Goal: Information Seeking & Learning: Learn about a topic

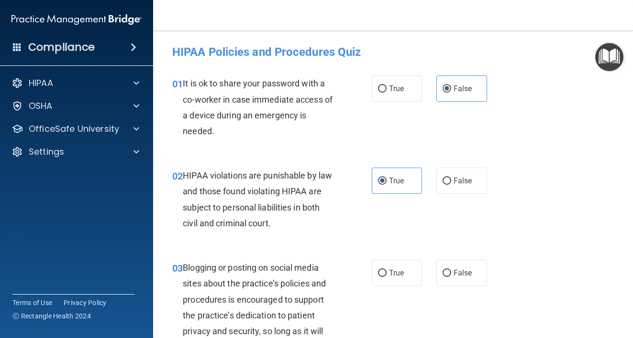
click at [585, 233] on div "02 HIPAA violations are punishable by law and those found violating HIPAA are s…" at bounding box center [393, 202] width 456 height 92
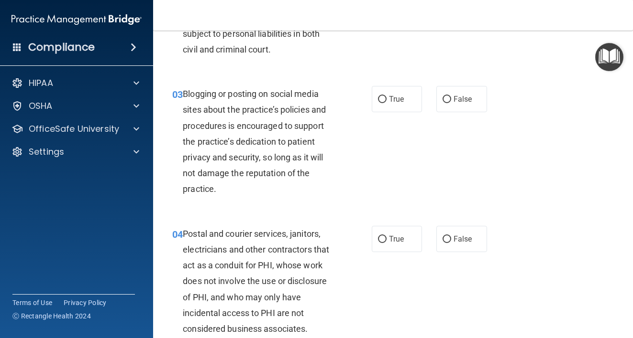
scroll to position [196, 0]
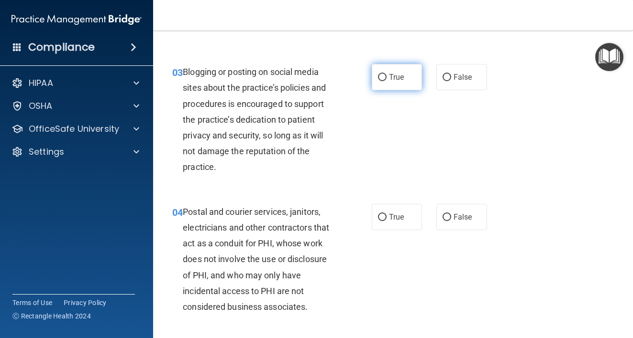
click at [385, 82] on label "True" at bounding box center [396, 77] width 51 height 26
click at [385, 81] on input "True" at bounding box center [382, 77] width 9 height 7
radio input "true"
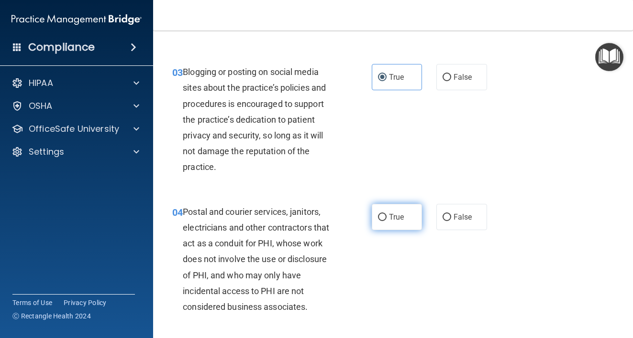
click at [399, 218] on span "True" at bounding box center [396, 217] width 15 height 9
click at [386, 218] on input "True" at bounding box center [382, 217] width 9 height 7
radio input "true"
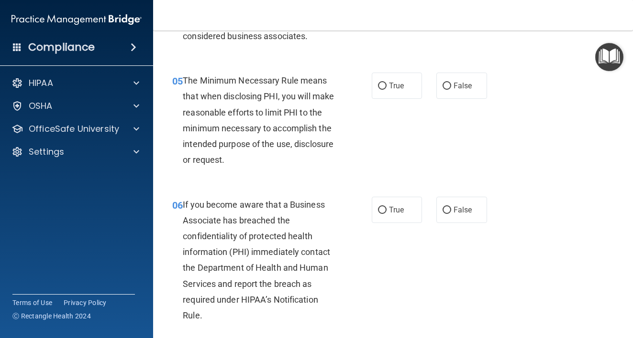
scroll to position [483, 0]
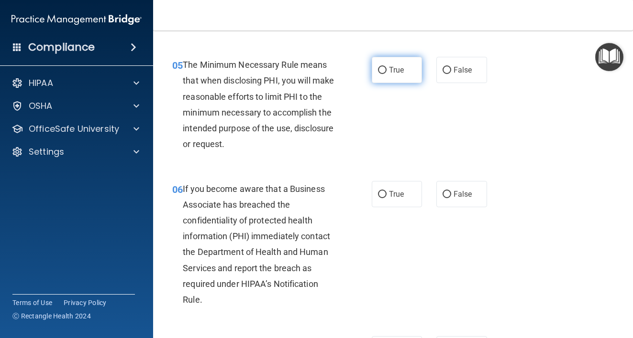
click at [392, 70] on span "True" at bounding box center [396, 69] width 15 height 9
click at [386, 70] on input "True" at bounding box center [382, 70] width 9 height 7
radio input "true"
click at [489, 193] on div "06 If you become aware that a Business Associate has breached the confidentiali…" at bounding box center [393, 247] width 456 height 156
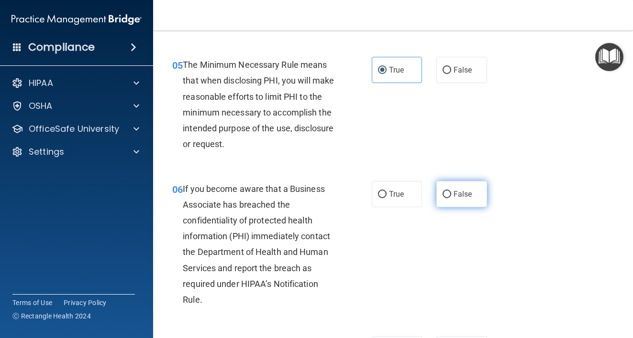
click at [465, 194] on span "False" at bounding box center [462, 194] width 19 height 9
click at [451, 194] on input "False" at bounding box center [446, 194] width 9 height 7
radio input "true"
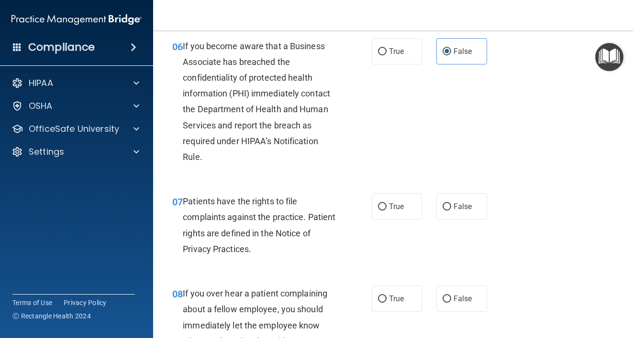
scroll to position [626, 0]
click at [389, 207] on span "True" at bounding box center [396, 206] width 15 height 9
click at [386, 207] on input "True" at bounding box center [382, 206] width 9 height 7
radio input "true"
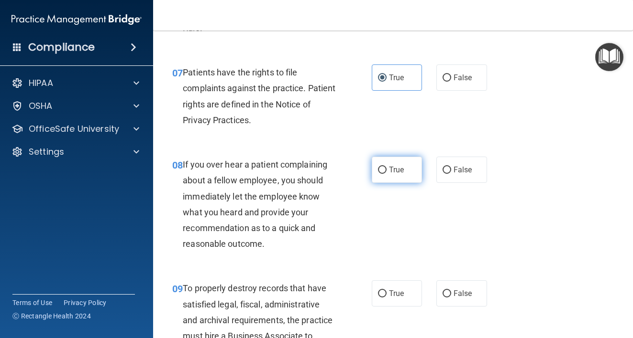
scroll to position [770, 0]
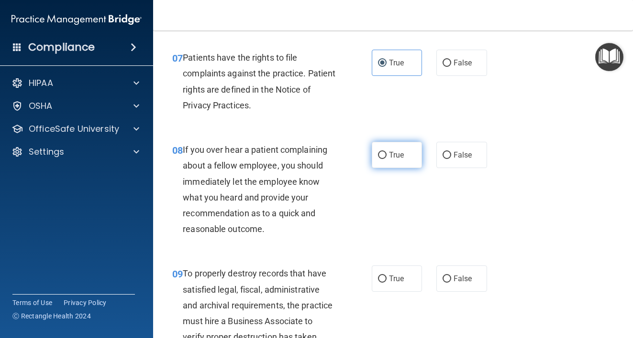
click at [393, 162] on label "True" at bounding box center [396, 155] width 51 height 26
click at [386, 159] on input "True" at bounding box center [382, 155] width 9 height 7
radio input "true"
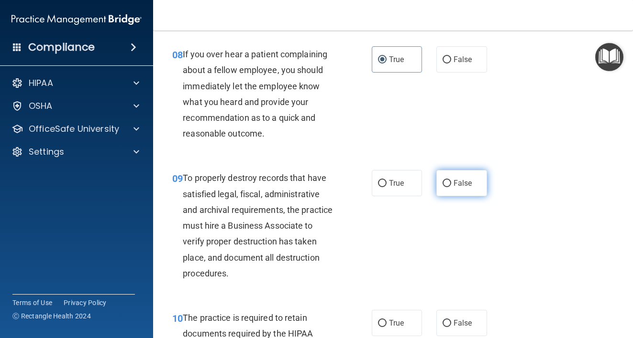
click at [466, 180] on span "False" at bounding box center [462, 183] width 19 height 9
click at [451, 180] on input "False" at bounding box center [446, 183] width 9 height 7
radio input "true"
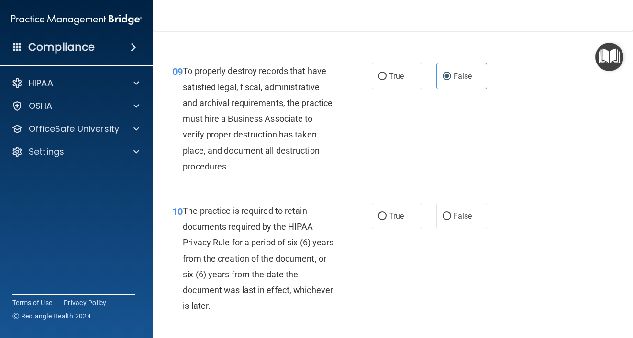
scroll to position [1009, 0]
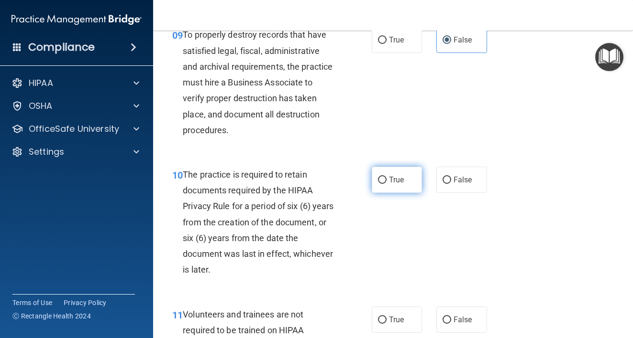
click at [389, 183] on span "True" at bounding box center [396, 179] width 15 height 9
click at [386, 183] on input "True" at bounding box center [382, 180] width 9 height 7
radio input "true"
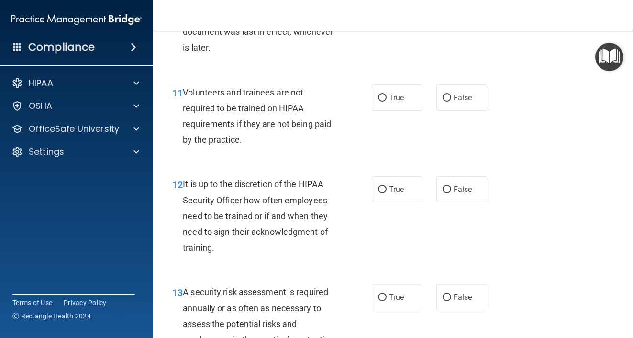
scroll to position [1248, 0]
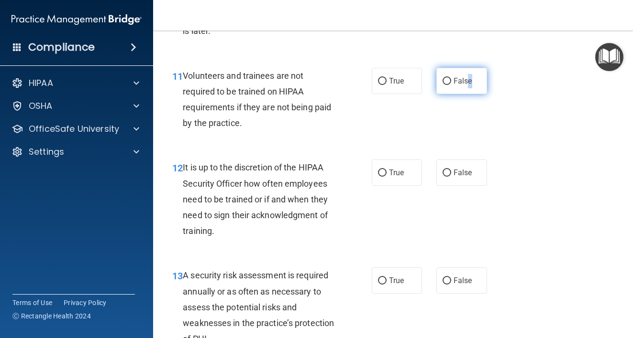
click at [467, 78] on span "False" at bounding box center [462, 80] width 19 height 9
click at [455, 79] on span "False" at bounding box center [462, 80] width 19 height 9
click at [451, 79] on input "False" at bounding box center [446, 81] width 9 height 7
radio input "true"
click at [456, 187] on div "12 It is up to the discretion of the HIPAA Security Officer how often employees…" at bounding box center [393, 202] width 456 height 108
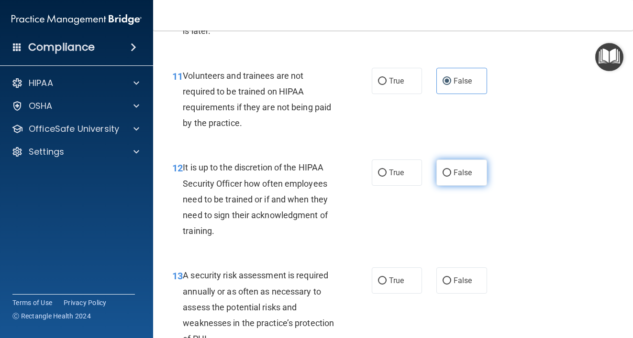
click at [457, 181] on label "False" at bounding box center [461, 173] width 51 height 26
click at [451, 177] on input "False" at bounding box center [446, 173] width 9 height 7
radio input "true"
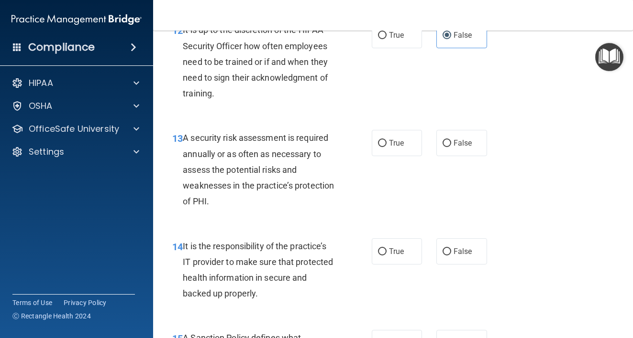
scroll to position [1391, 0]
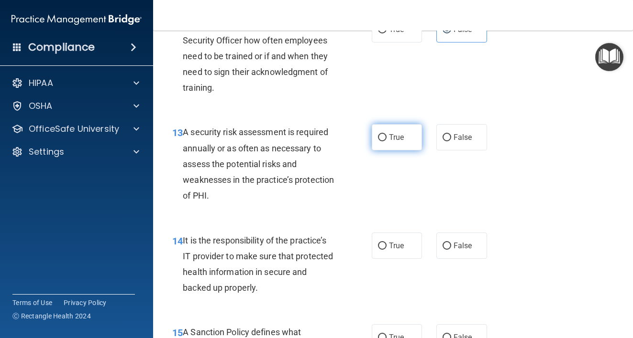
click at [392, 141] on span "True" at bounding box center [396, 137] width 15 height 9
click at [386, 141] on input "True" at bounding box center [382, 137] width 9 height 7
radio input "true"
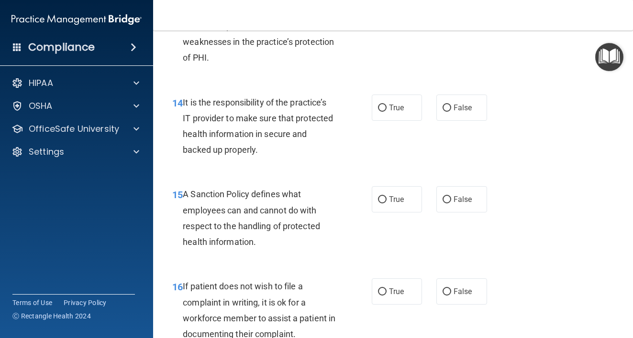
scroll to position [1535, 0]
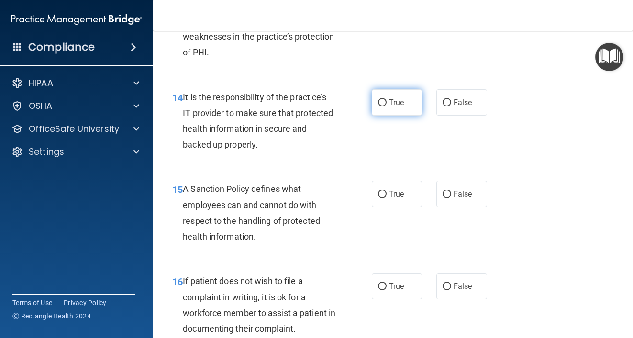
click at [381, 107] on label "True" at bounding box center [396, 102] width 51 height 26
click at [381, 107] on input "True" at bounding box center [382, 102] width 9 height 7
radio input "true"
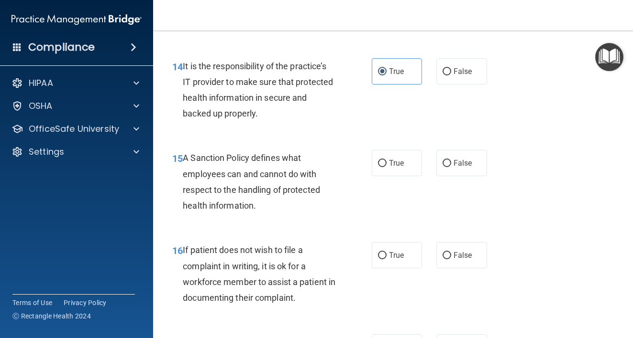
scroll to position [1582, 0]
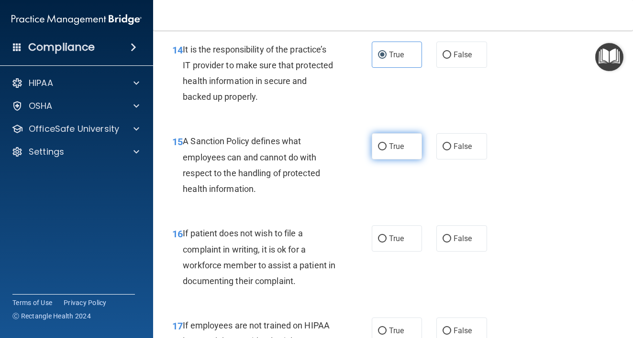
click at [391, 151] on span "True" at bounding box center [396, 146] width 15 height 9
click at [386, 151] on input "True" at bounding box center [382, 146] width 9 height 7
radio input "true"
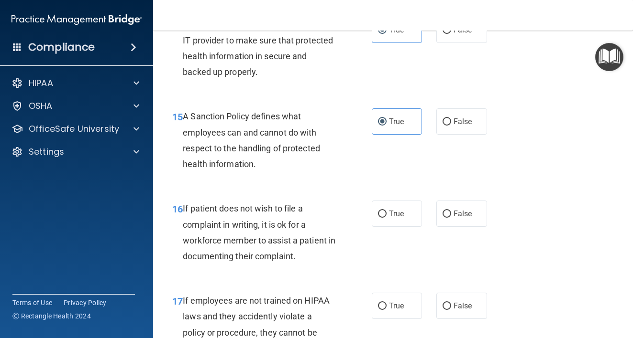
scroll to position [1630, 0]
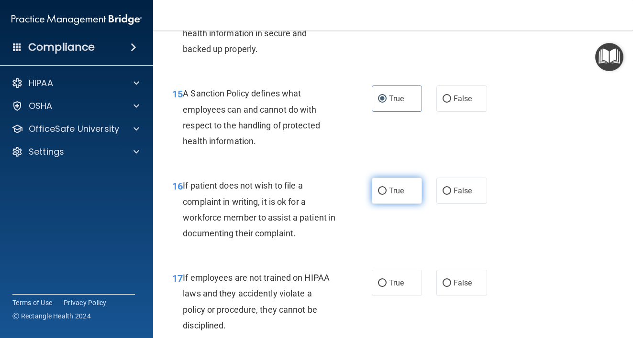
click at [385, 198] on label "True" at bounding box center [396, 191] width 51 height 26
click at [385, 195] on input "True" at bounding box center [382, 191] width 9 height 7
radio input "true"
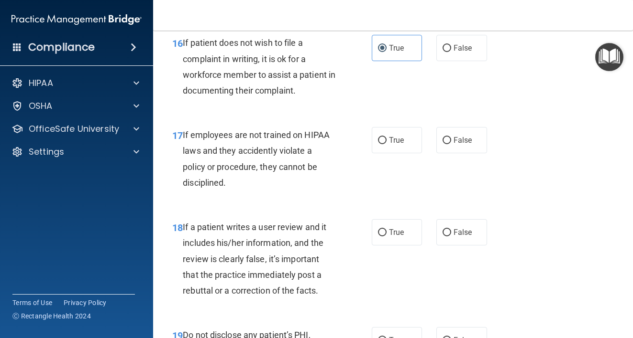
scroll to position [1774, 0]
click at [464, 146] on label "False" at bounding box center [461, 140] width 51 height 26
click at [451, 144] on input "False" at bounding box center [446, 140] width 9 height 7
radio input "true"
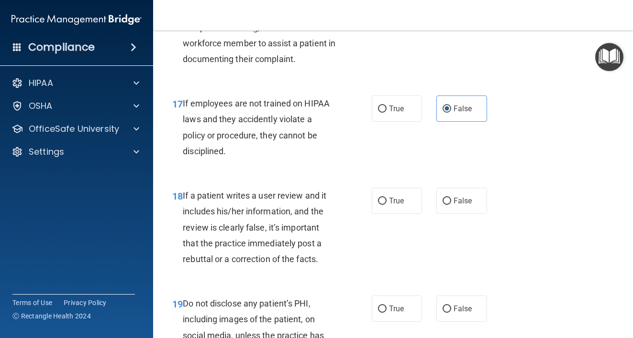
scroll to position [1822, 0]
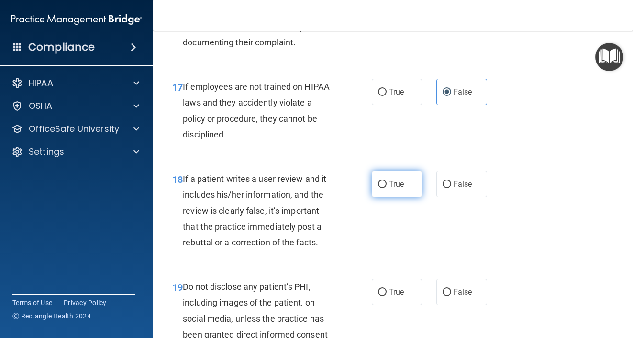
click at [408, 190] on label "True" at bounding box center [396, 184] width 51 height 26
click at [386, 188] on input "True" at bounding box center [382, 184] width 9 height 7
radio input "true"
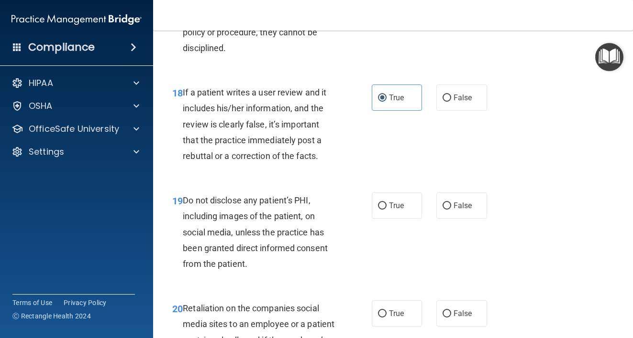
scroll to position [1965, 0]
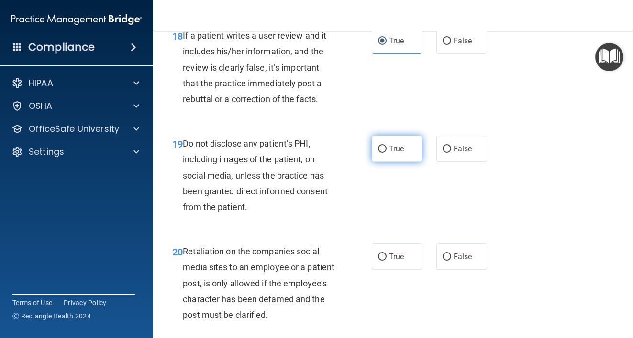
click at [387, 154] on label "True" at bounding box center [396, 149] width 51 height 26
click at [386, 153] on input "True" at bounding box center [382, 149] width 9 height 7
radio input "true"
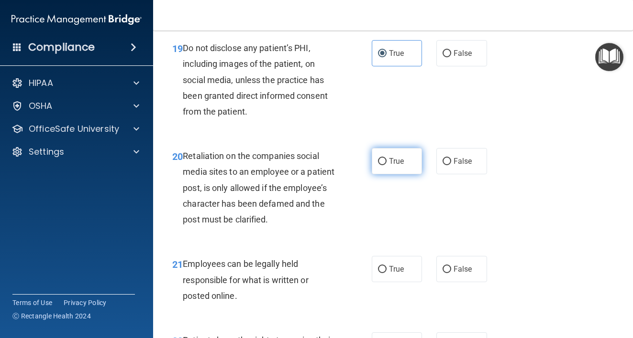
click at [397, 165] on span "True" at bounding box center [396, 161] width 15 height 9
click at [386, 165] on input "True" at bounding box center [382, 161] width 9 height 7
radio input "true"
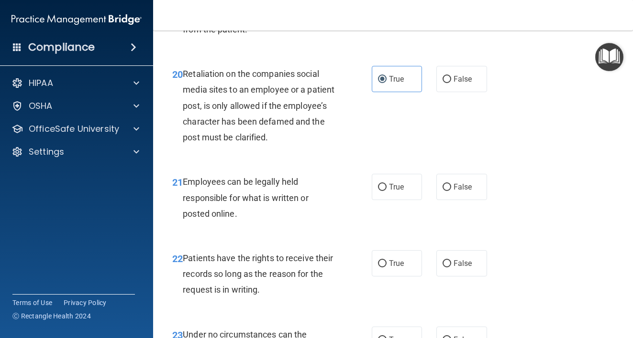
scroll to position [2156, 0]
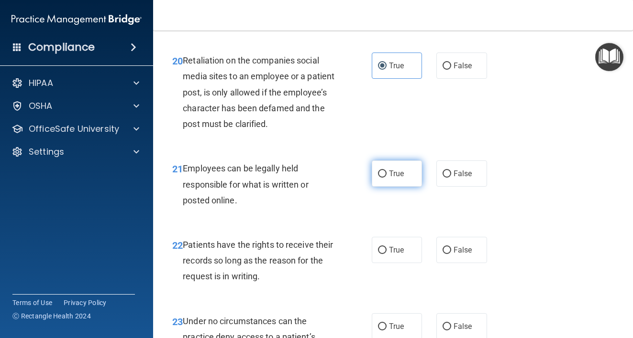
click at [398, 187] on label "True" at bounding box center [396, 174] width 51 height 26
click at [386, 178] on input "True" at bounding box center [382, 174] width 9 height 7
radio input "true"
click at [394, 255] on span "True" at bounding box center [396, 250] width 15 height 9
click at [384, 263] on label "True" at bounding box center [396, 250] width 51 height 26
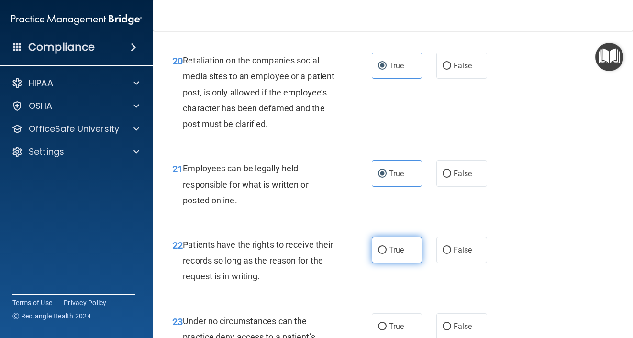
click at [384, 254] on input "True" at bounding box center [382, 250] width 9 height 7
radio input "true"
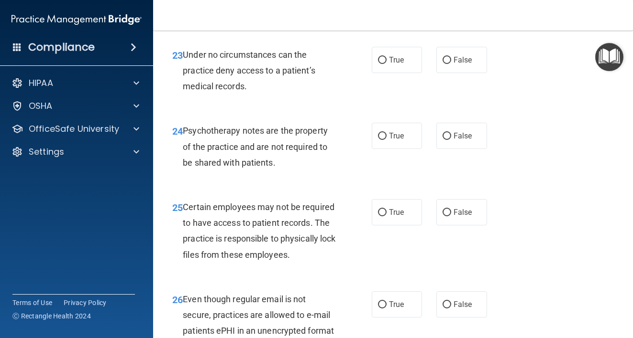
scroll to position [2433, 0]
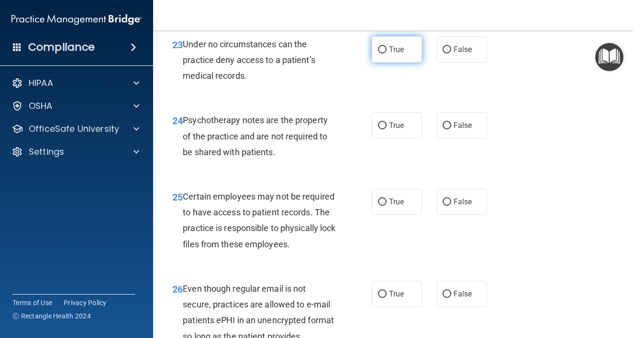
click at [393, 63] on label "True" at bounding box center [396, 49] width 51 height 26
click at [386, 54] on input "True" at bounding box center [382, 49] width 9 height 7
radio input "true"
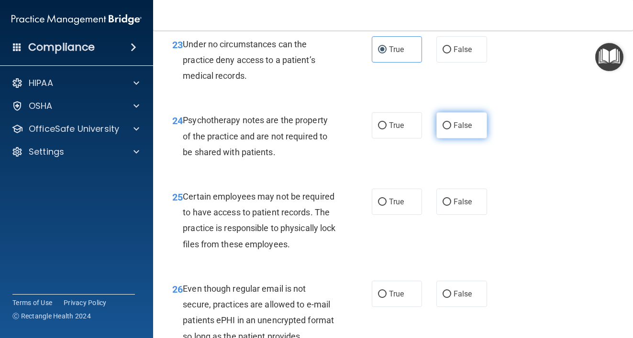
click at [437, 139] on label "False" at bounding box center [461, 125] width 51 height 26
click at [442, 130] on input "False" at bounding box center [446, 125] width 9 height 7
radio input "true"
click at [393, 207] on span "True" at bounding box center [396, 201] width 15 height 9
click at [386, 206] on input "True" at bounding box center [382, 202] width 9 height 7
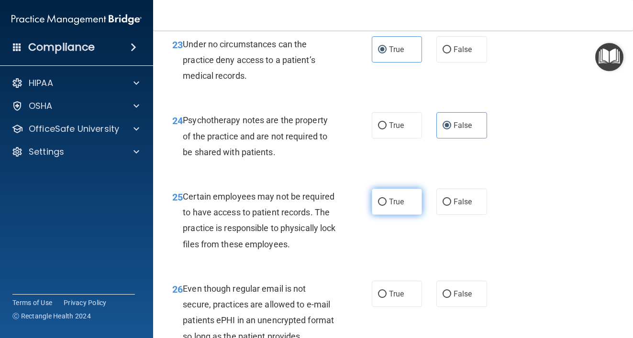
radio input "true"
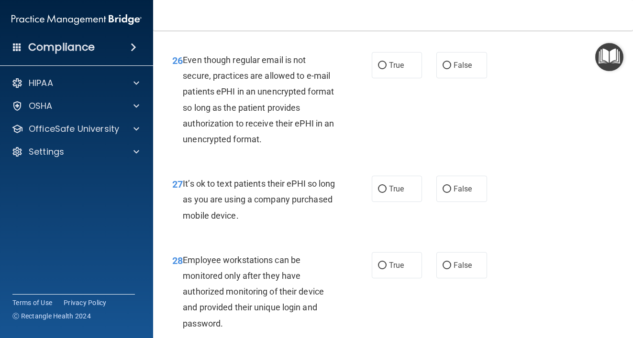
scroll to position [2673, 0]
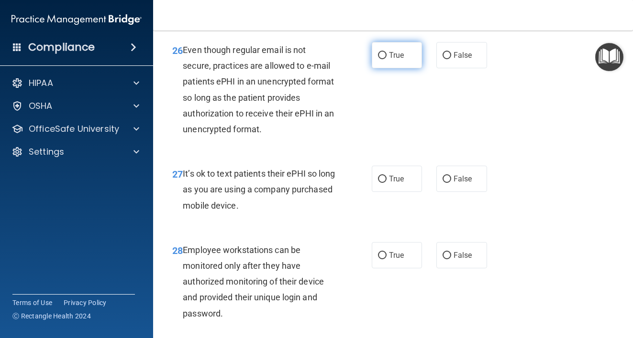
click at [393, 60] on span "True" at bounding box center [396, 55] width 15 height 9
click at [386, 59] on input "True" at bounding box center [382, 55] width 9 height 7
radio input "true"
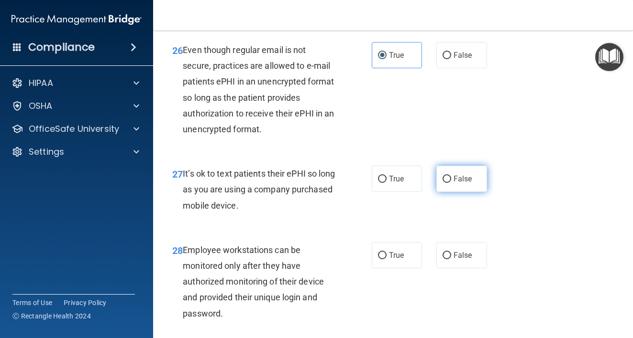
click at [443, 192] on label "False" at bounding box center [461, 179] width 51 height 26
click at [443, 183] on input "False" at bounding box center [446, 179] width 9 height 7
radio input "true"
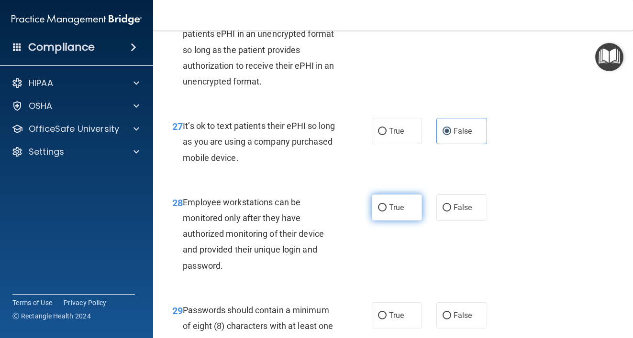
click at [378, 212] on input "True" at bounding box center [382, 208] width 9 height 7
radio input "true"
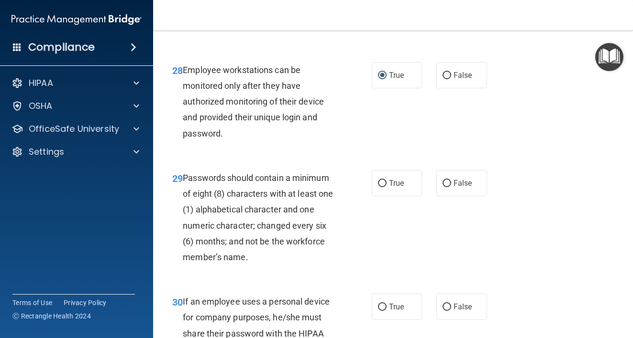
scroll to position [2912, 0]
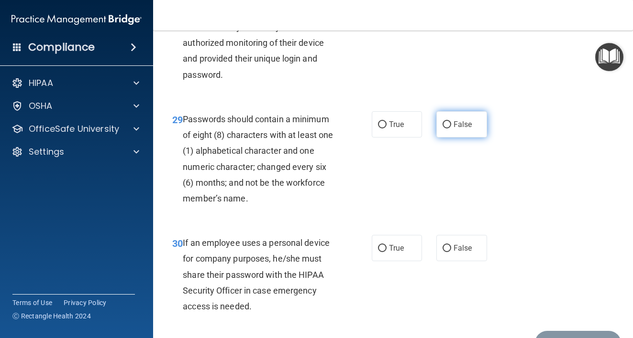
click at [459, 129] on span "False" at bounding box center [462, 124] width 19 height 9
click at [451, 129] on input "False" at bounding box center [446, 124] width 9 height 7
radio input "true"
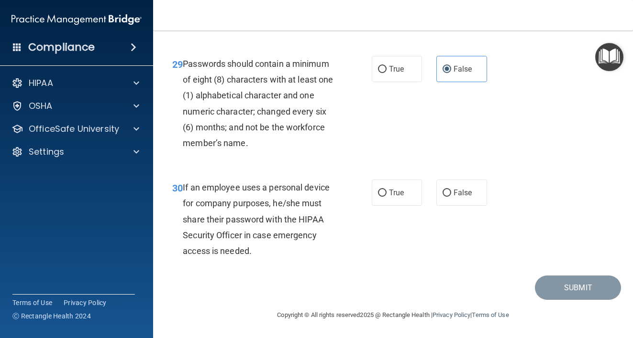
scroll to position [2999, 0]
click at [399, 202] on label "True" at bounding box center [396, 193] width 51 height 26
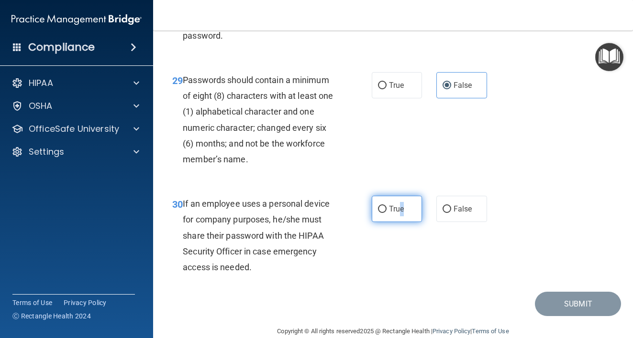
click at [378, 213] on input "True" at bounding box center [382, 209] width 9 height 7
radio input "true"
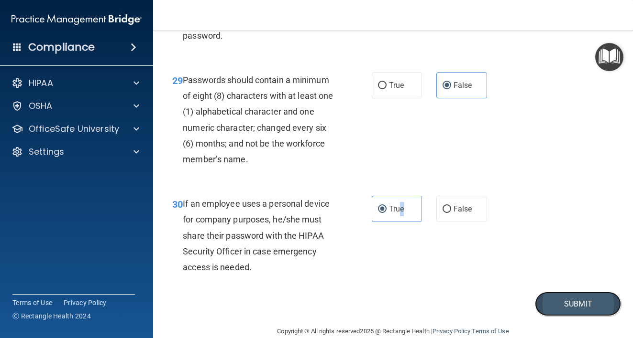
click at [567, 316] on button "Submit" at bounding box center [578, 304] width 86 height 24
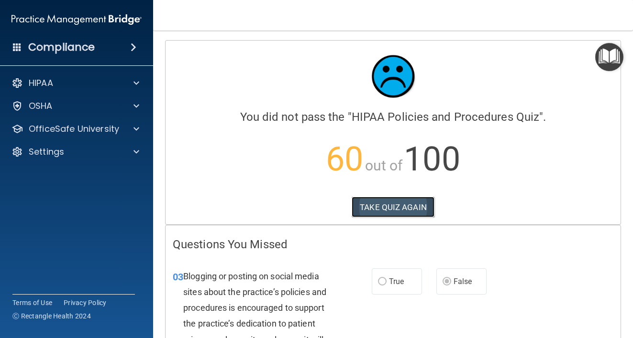
click at [410, 211] on button "TAKE QUIZ AGAIN" at bounding box center [392, 207] width 83 height 21
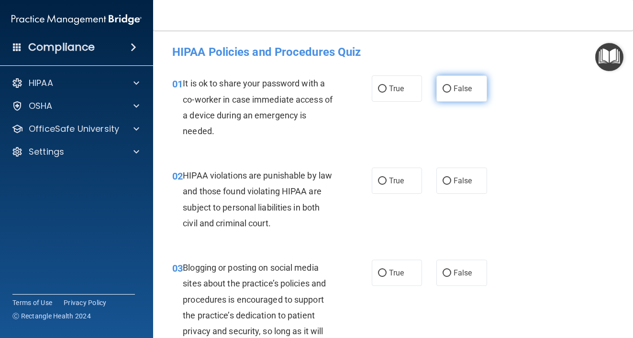
click at [446, 81] on label "False" at bounding box center [461, 89] width 51 height 26
click at [446, 86] on input "False" at bounding box center [446, 89] width 9 height 7
radio input "true"
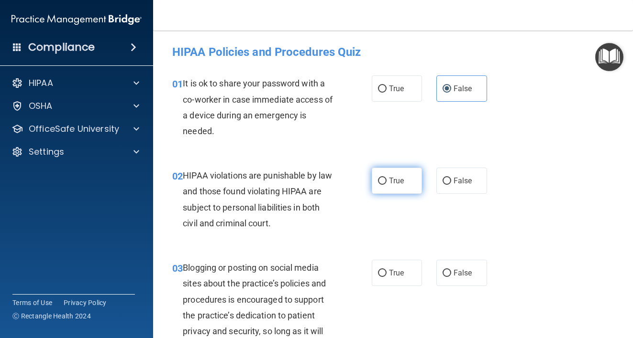
click at [399, 185] on span "True" at bounding box center [396, 180] width 15 height 9
click at [386, 185] on input "True" at bounding box center [382, 181] width 9 height 7
radio input "true"
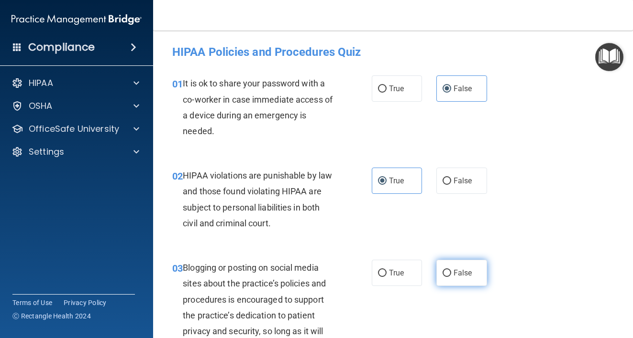
click at [454, 283] on label "False" at bounding box center [461, 273] width 51 height 26
click at [451, 277] on input "False" at bounding box center [446, 273] width 9 height 7
radio input "true"
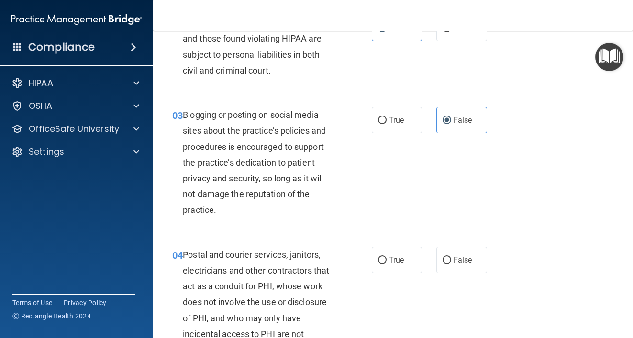
scroll to position [191, 0]
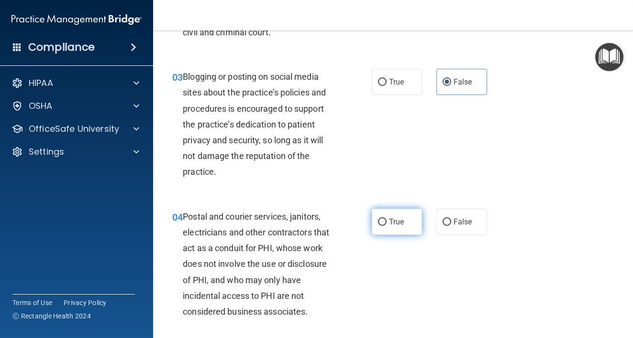
click at [383, 227] on label "True" at bounding box center [396, 222] width 51 height 26
click at [383, 226] on input "True" at bounding box center [382, 222] width 9 height 7
radio input "true"
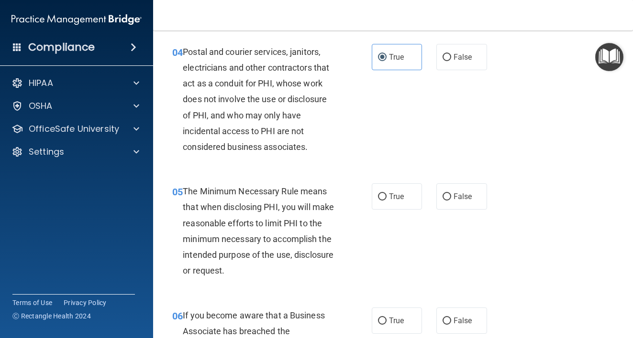
scroll to position [382, 0]
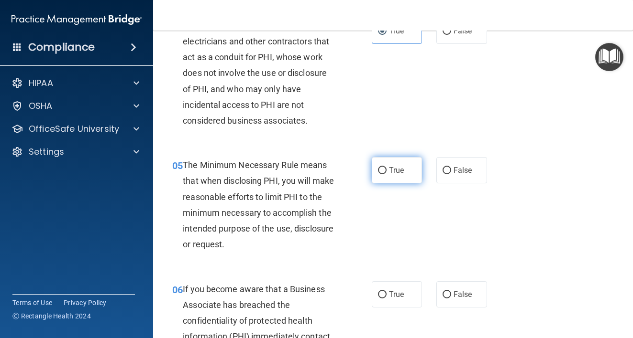
click at [395, 171] on span "True" at bounding box center [396, 170] width 15 height 9
click at [386, 171] on input "True" at bounding box center [382, 170] width 9 height 7
radio input "true"
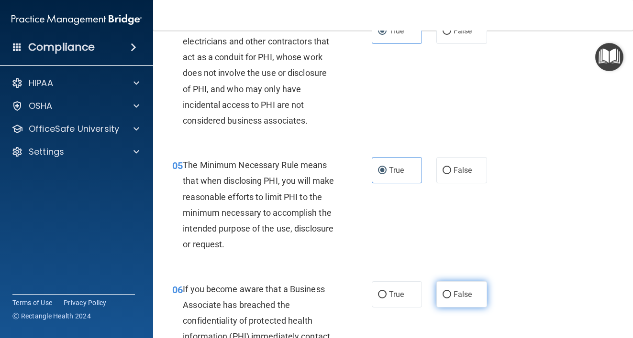
click at [455, 299] on span "False" at bounding box center [462, 294] width 19 height 9
click at [451, 299] on input "False" at bounding box center [446, 295] width 9 height 7
radio input "true"
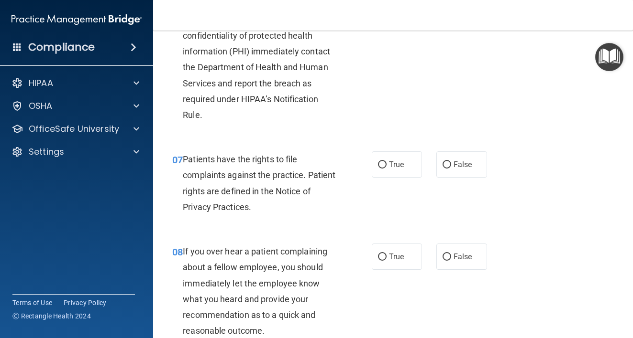
scroll to position [669, 0]
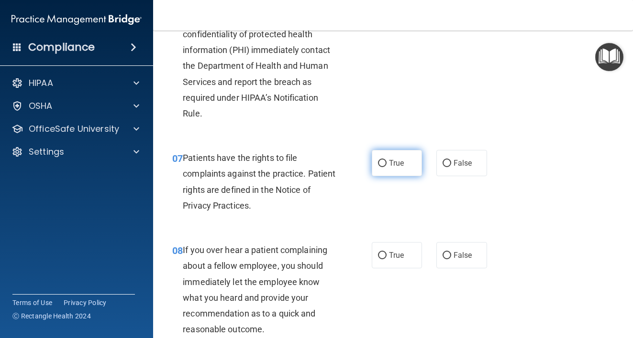
click at [405, 174] on label "True" at bounding box center [396, 163] width 51 height 26
click at [386, 167] on input "True" at bounding box center [382, 163] width 9 height 7
radio input "true"
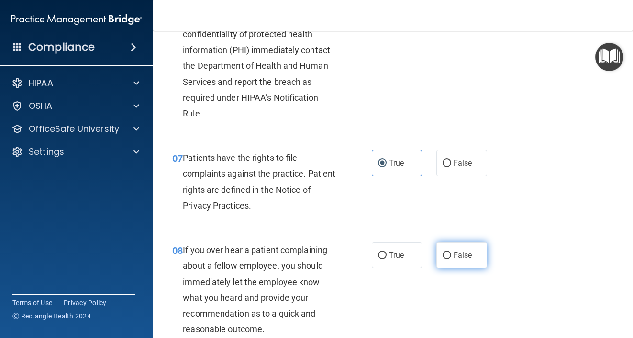
click at [464, 265] on label "False" at bounding box center [461, 255] width 51 height 26
click at [451, 260] on input "False" at bounding box center [446, 255] width 9 height 7
radio input "true"
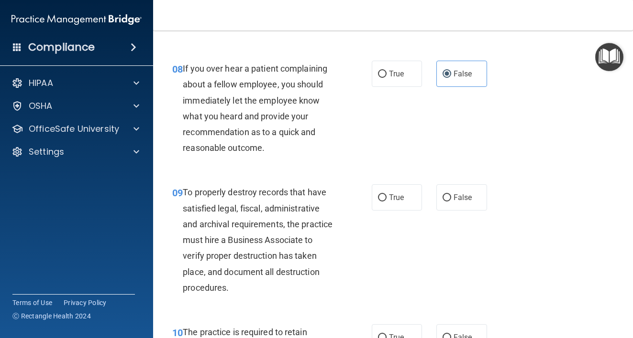
scroll to position [861, 0]
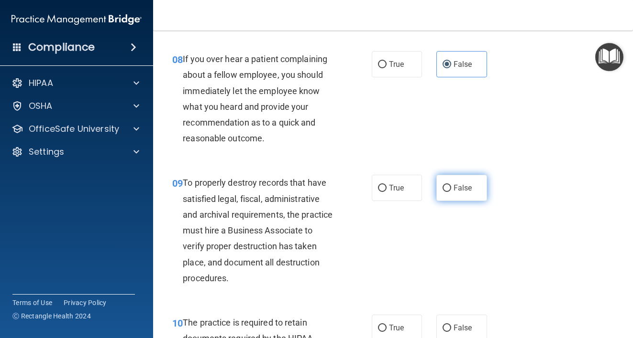
click at [447, 198] on label "False" at bounding box center [461, 188] width 51 height 26
click at [447, 192] on input "False" at bounding box center [446, 188] width 9 height 7
radio input "true"
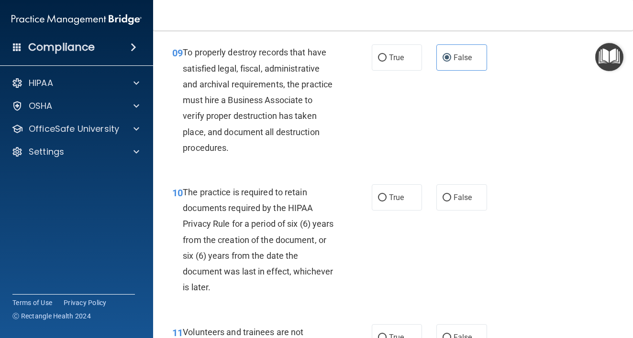
scroll to position [1004, 0]
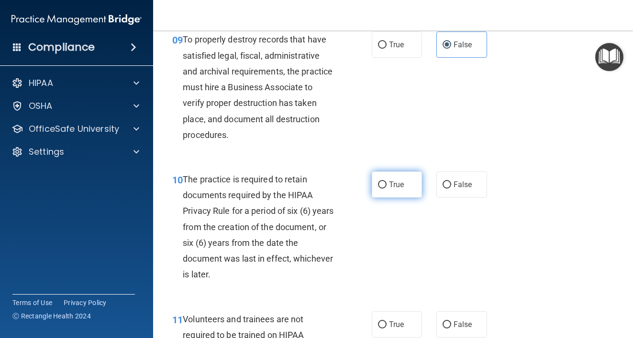
click at [398, 188] on span "True" at bounding box center [396, 184] width 15 height 9
click at [386, 188] on input "True" at bounding box center [382, 185] width 9 height 7
radio input "true"
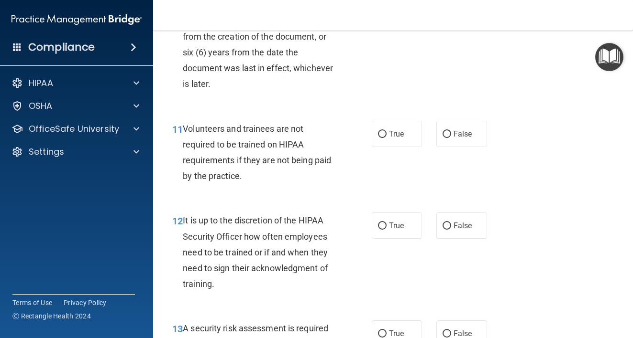
scroll to position [1195, 0]
click at [471, 128] on label "False" at bounding box center [461, 133] width 51 height 26
click at [451, 131] on input "False" at bounding box center [446, 134] width 9 height 7
radio input "true"
click at [463, 228] on span "False" at bounding box center [462, 225] width 19 height 9
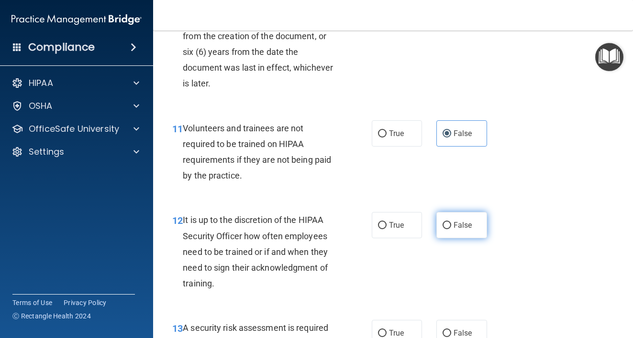
click at [451, 228] on input "False" at bounding box center [446, 225] width 9 height 7
radio input "true"
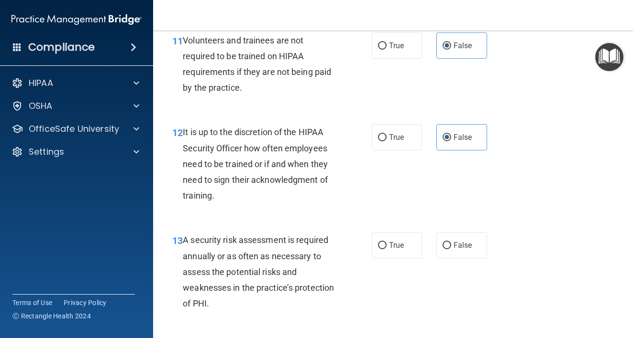
scroll to position [1291, 0]
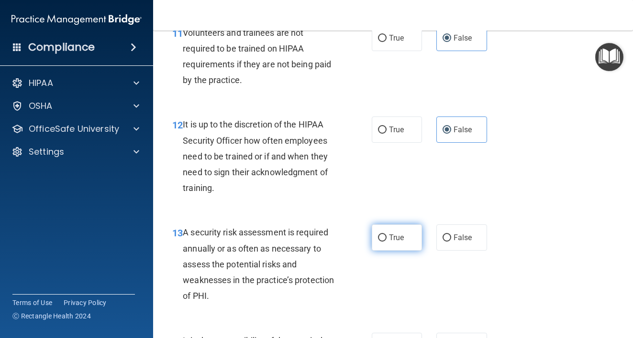
click at [397, 244] on label "True" at bounding box center [396, 238] width 51 height 26
click at [386, 242] on input "True" at bounding box center [382, 238] width 9 height 7
radio input "true"
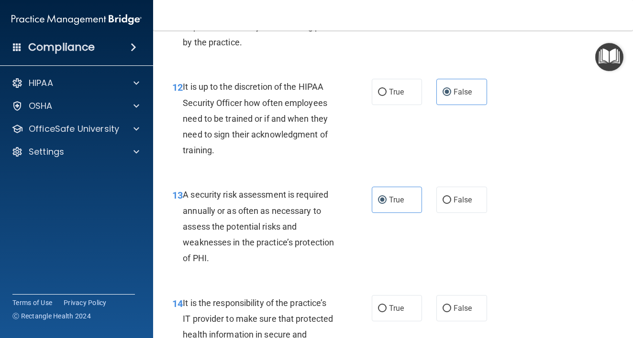
scroll to position [1434, 0]
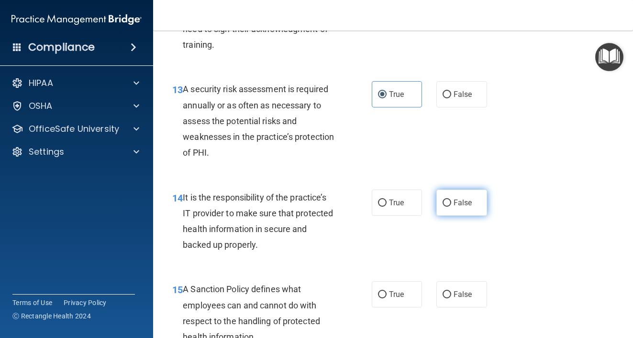
click at [463, 202] on span "False" at bounding box center [462, 202] width 19 height 9
click at [451, 202] on input "False" at bounding box center [446, 203] width 9 height 7
radio input "true"
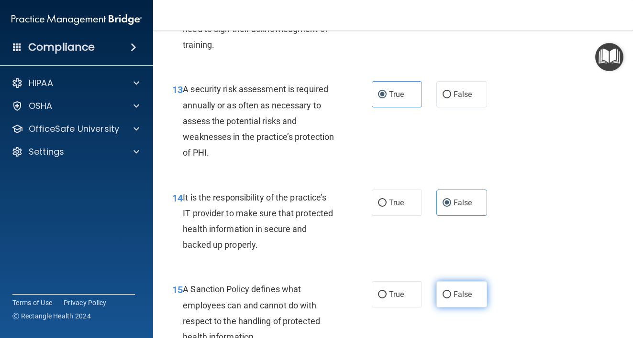
click at [470, 299] on label "False" at bounding box center [461, 295] width 51 height 26
click at [451, 299] on input "False" at bounding box center [446, 295] width 9 height 7
radio input "true"
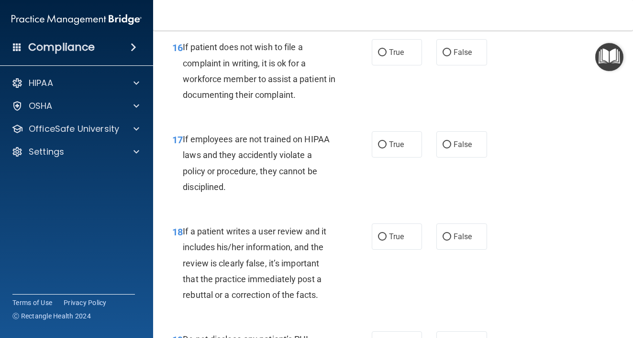
scroll to position [1721, 0]
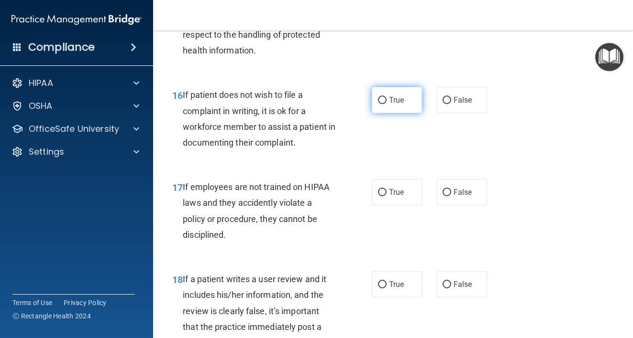
click at [394, 101] on span "True" at bounding box center [396, 100] width 15 height 9
click at [386, 101] on input "True" at bounding box center [382, 100] width 9 height 7
radio input "true"
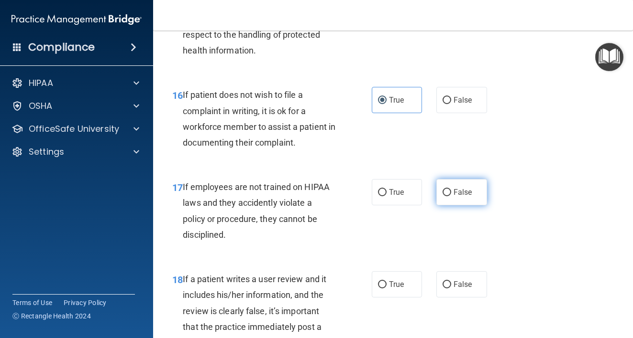
click at [458, 195] on span "False" at bounding box center [462, 192] width 19 height 9
click at [451, 195] on input "False" at bounding box center [446, 192] width 9 height 7
radio input "true"
click at [446, 273] on label "False" at bounding box center [461, 285] width 51 height 26
click at [446, 282] on input "False" at bounding box center [446, 285] width 9 height 7
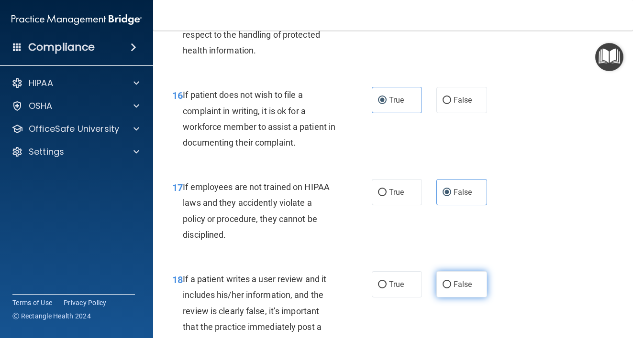
radio input "true"
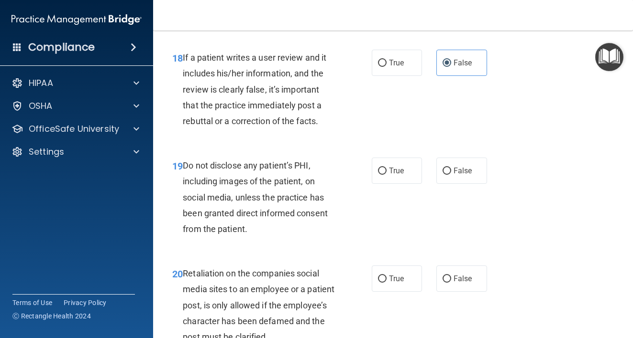
scroll to position [1960, 0]
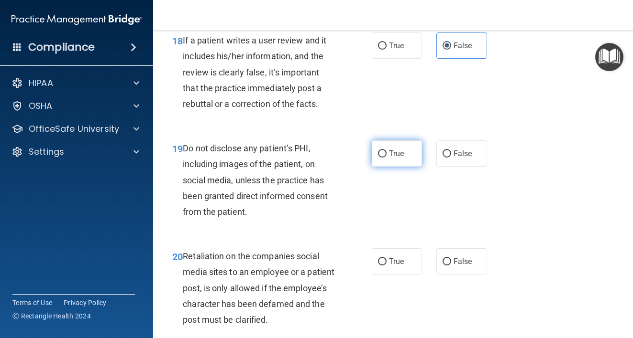
click at [390, 157] on span "True" at bounding box center [396, 153] width 15 height 9
click at [386, 157] on input "True" at bounding box center [382, 154] width 9 height 7
radio input "true"
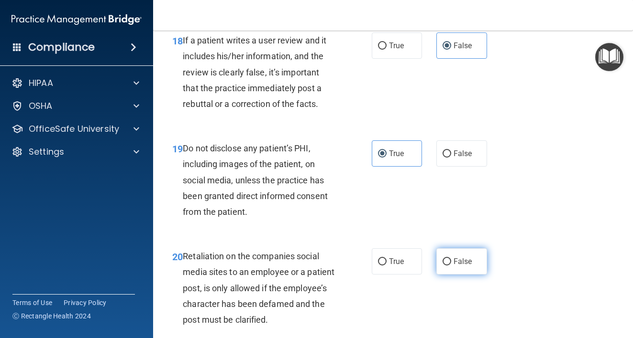
click at [462, 268] on label "False" at bounding box center [461, 262] width 51 height 26
click at [451, 266] on input "False" at bounding box center [446, 262] width 9 height 7
radio input "true"
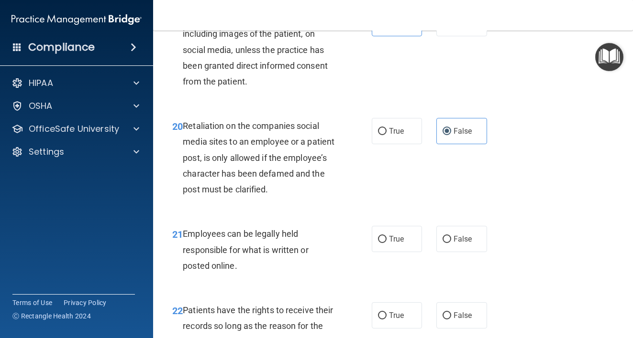
scroll to position [2104, 0]
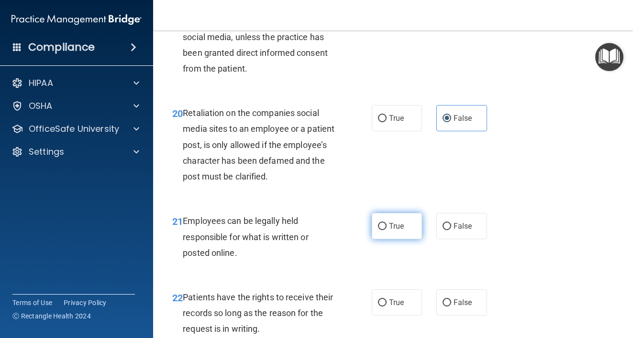
click at [413, 240] on label "True" at bounding box center [396, 226] width 51 height 26
click at [386, 230] on input "True" at bounding box center [382, 226] width 9 height 7
radio input "true"
click at [455, 307] on span "False" at bounding box center [462, 302] width 19 height 9
click at [451, 307] on input "False" at bounding box center [446, 303] width 9 height 7
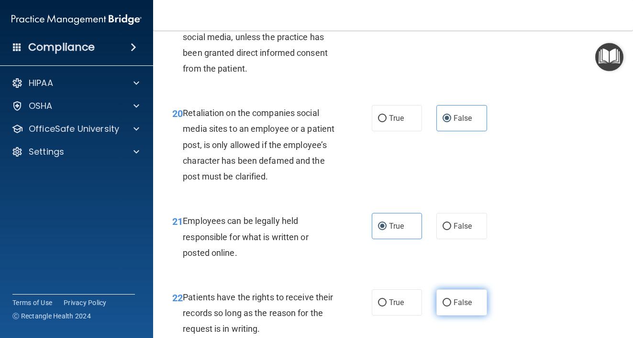
radio input "true"
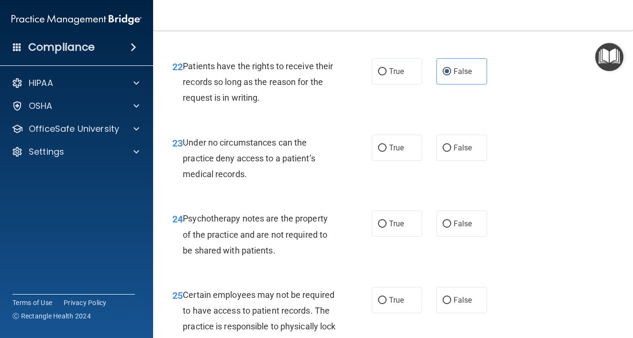
scroll to position [2390, 0]
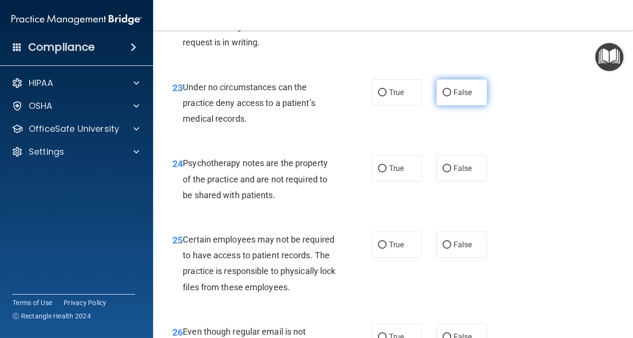
click at [472, 106] on label "False" at bounding box center [461, 92] width 51 height 26
click at [451, 97] on input "False" at bounding box center [446, 92] width 9 height 7
radio input "true"
click at [390, 173] on span "True" at bounding box center [396, 168] width 15 height 9
click at [386, 173] on input "True" at bounding box center [382, 168] width 9 height 7
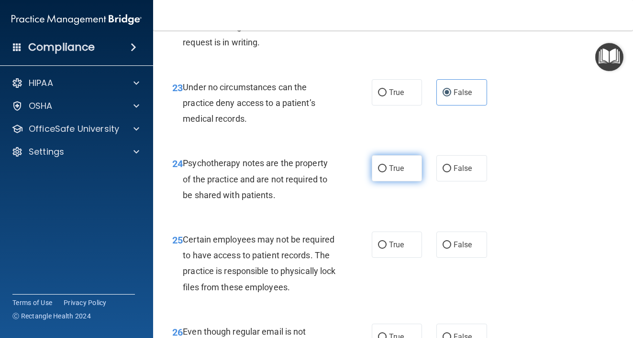
radio input "true"
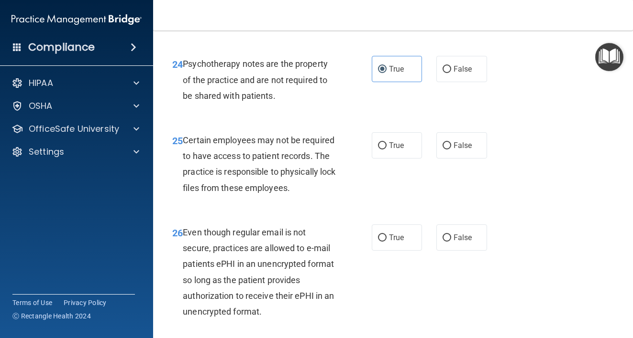
scroll to position [2438, 0]
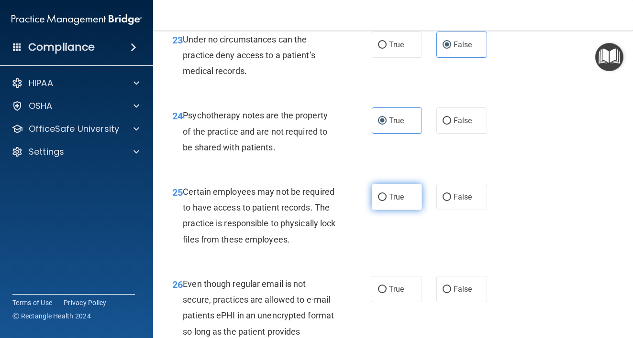
click at [389, 202] on span "True" at bounding box center [396, 197] width 15 height 9
click at [386, 201] on input "True" at bounding box center [382, 197] width 9 height 7
radio input "true"
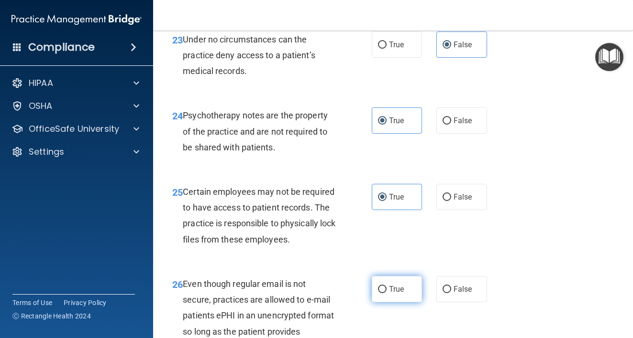
click at [409, 303] on label "True" at bounding box center [396, 289] width 51 height 26
click at [386, 294] on input "True" at bounding box center [382, 289] width 9 height 7
radio input "true"
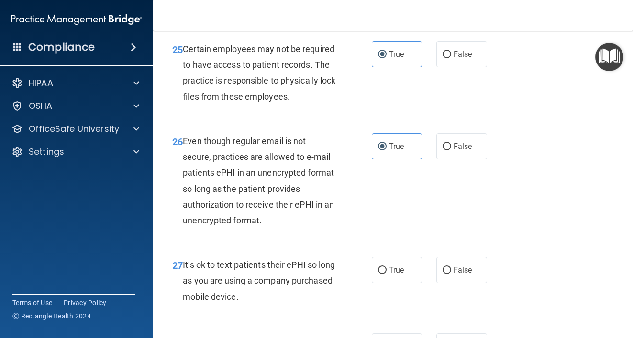
scroll to position [2582, 0]
click at [441, 283] on label "False" at bounding box center [461, 270] width 51 height 26
click at [442, 274] on input "False" at bounding box center [446, 270] width 9 height 7
radio input "true"
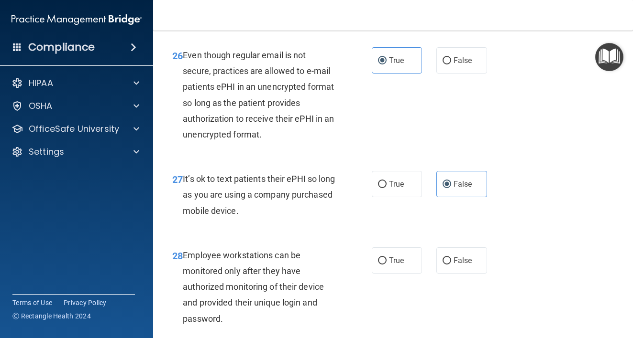
scroll to position [2677, 0]
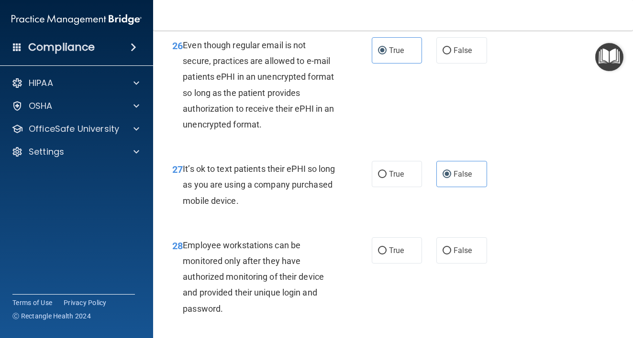
click at [429, 264] on div "True False" at bounding box center [431, 251] width 121 height 26
click at [436, 264] on label "False" at bounding box center [461, 251] width 51 height 26
click at [442, 255] on input "False" at bounding box center [446, 251] width 9 height 7
radio input "true"
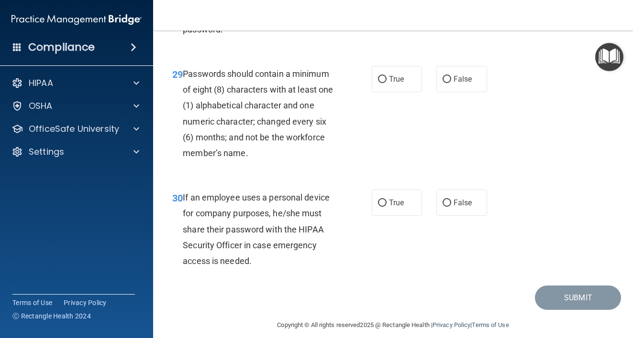
scroll to position [2964, 0]
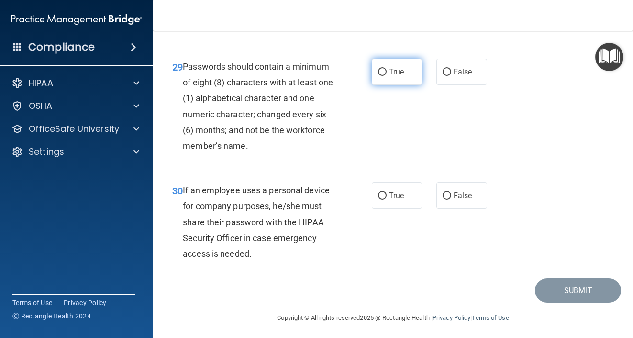
click at [389, 85] on label "True" at bounding box center [396, 72] width 51 height 26
click at [386, 76] on input "True" at bounding box center [382, 72] width 9 height 7
radio input "true"
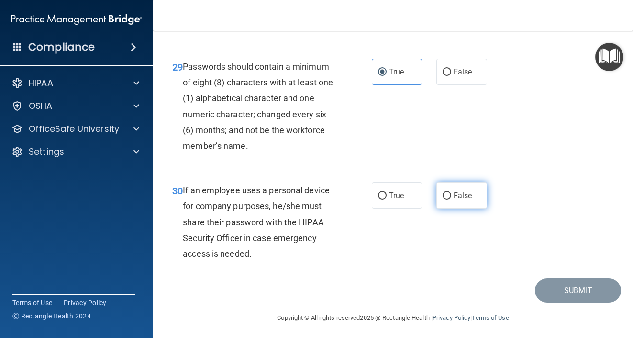
click at [459, 209] on label "False" at bounding box center [461, 196] width 51 height 26
click at [451, 200] on input "False" at bounding box center [446, 196] width 9 height 7
radio input "true"
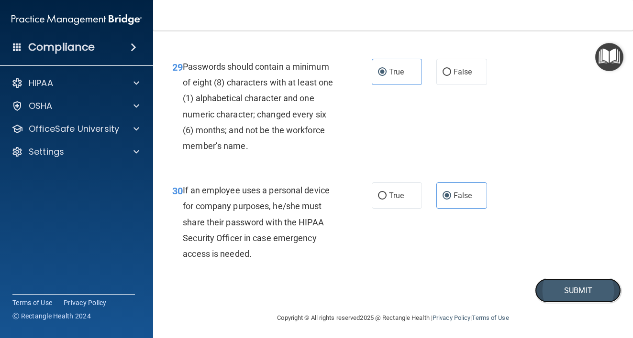
click at [576, 303] on button "Submit" at bounding box center [578, 291] width 86 height 24
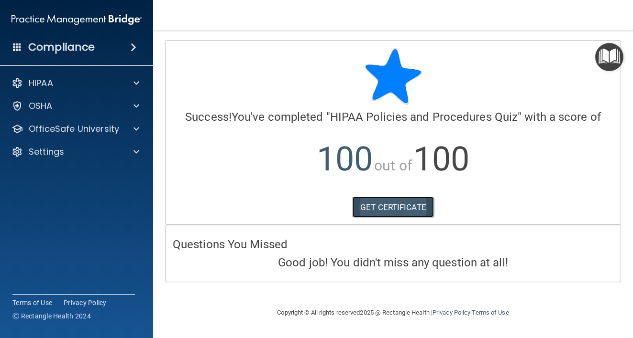
click at [422, 198] on link "GET CERTIFICATE" at bounding box center [393, 207] width 82 height 21
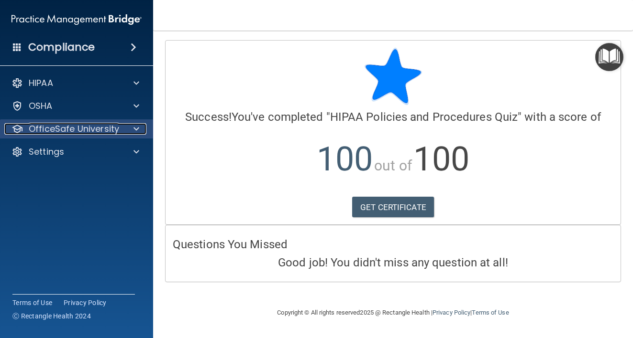
click at [130, 132] on div at bounding box center [135, 128] width 24 height 11
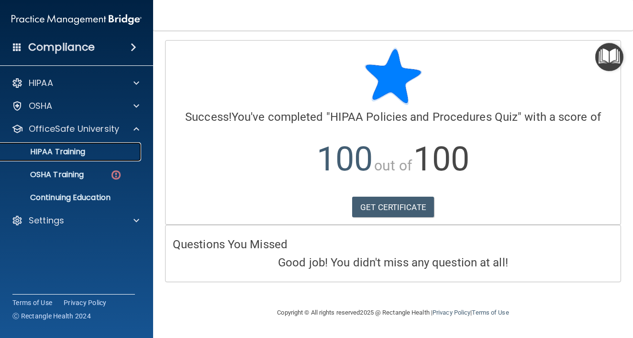
click at [129, 150] on div "HIPAA Training" at bounding box center [71, 152] width 131 height 10
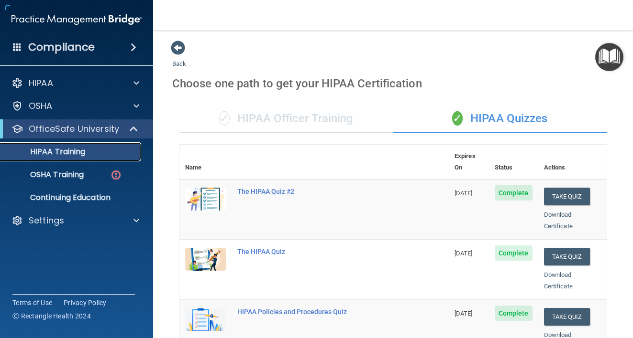
click at [76, 150] on p "HIPAA Training" at bounding box center [45, 152] width 79 height 10
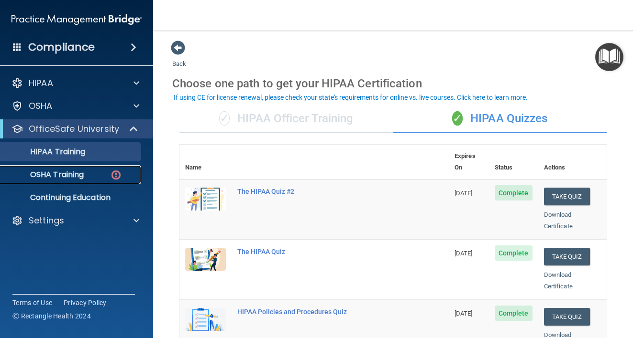
click at [90, 181] on link "OSHA Training" at bounding box center [65, 174] width 151 height 19
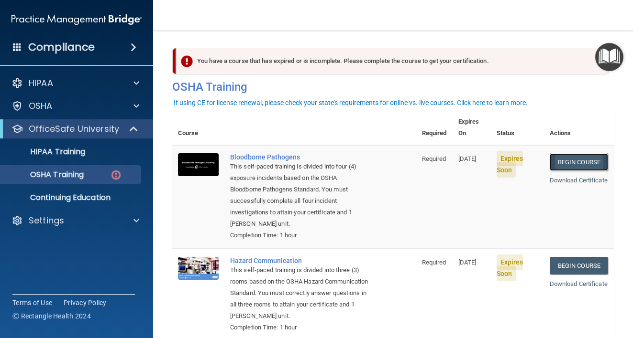
click at [554, 153] on link "Begin Course" at bounding box center [578, 162] width 58 height 18
click at [575, 257] on link "Begin Course" at bounding box center [578, 266] width 58 height 18
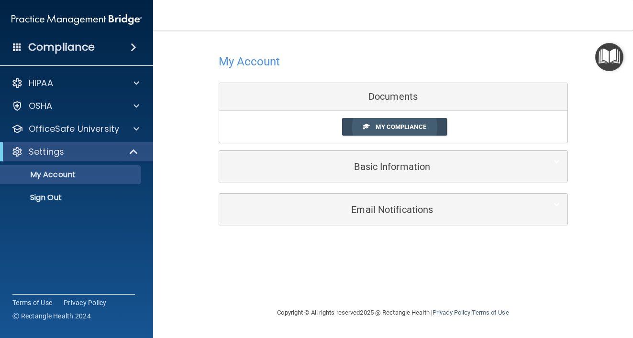
click at [407, 131] on span "My Compliance" at bounding box center [400, 126] width 50 height 7
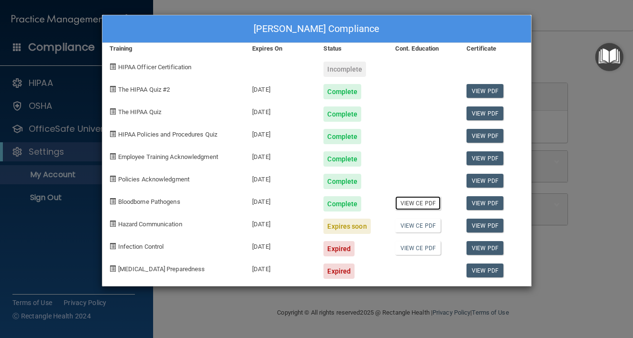
click at [410, 203] on link "View CE PDF" at bounding box center [417, 203] width 45 height 14
click at [414, 228] on link "View CE PDF" at bounding box center [417, 226] width 45 height 14
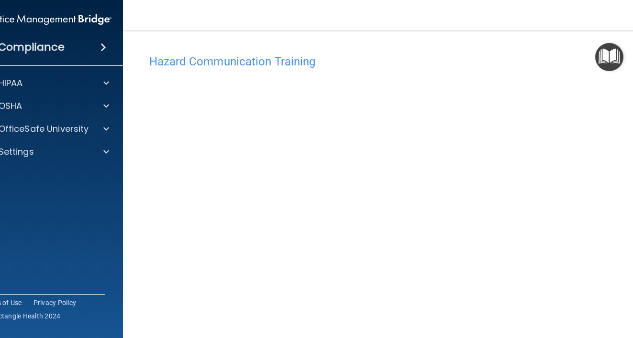
scroll to position [21, 0]
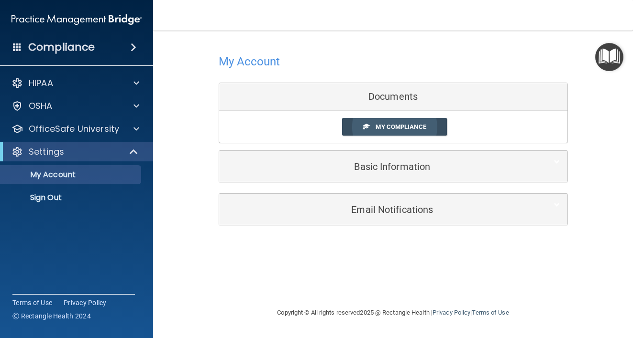
click at [401, 126] on span "My Compliance" at bounding box center [400, 126] width 50 height 7
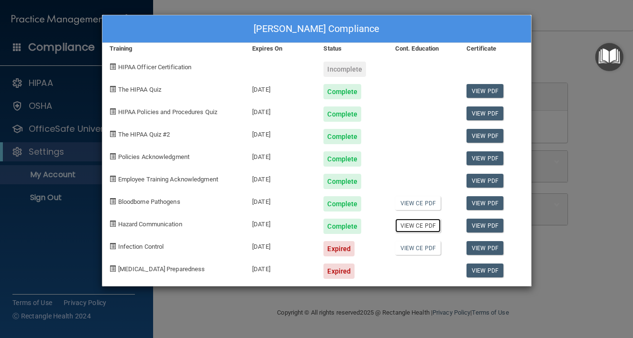
click at [418, 228] on link "View CE PDF" at bounding box center [417, 226] width 45 height 14
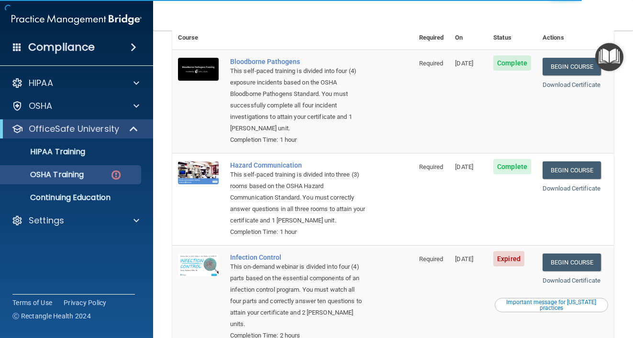
scroll to position [143, 0]
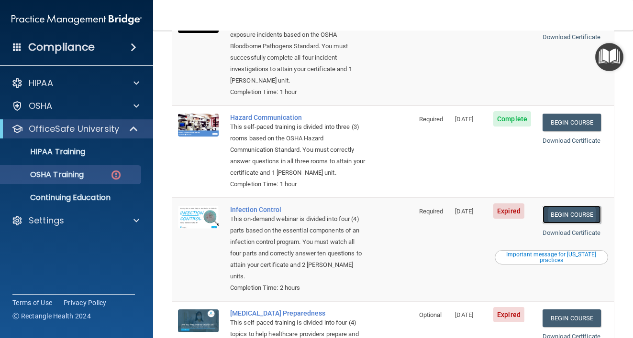
click at [551, 213] on link "Begin Course" at bounding box center [571, 215] width 58 height 18
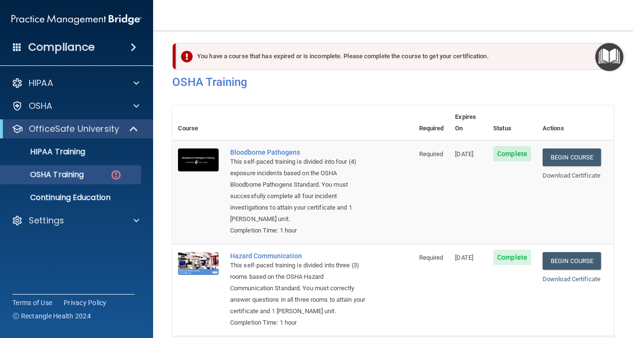
scroll to position [0, 0]
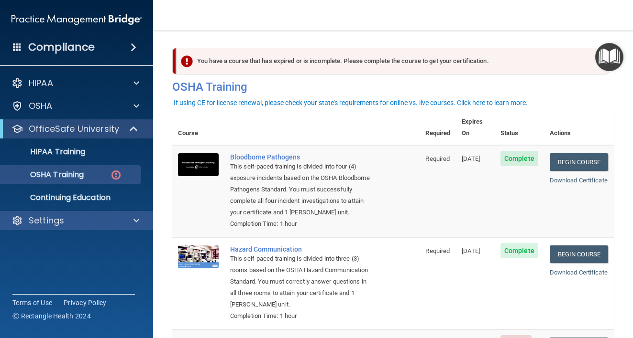
click at [53, 228] on div "Settings" at bounding box center [76, 220] width 153 height 19
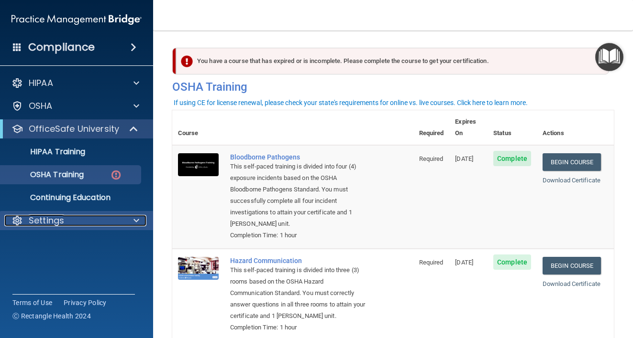
click at [137, 220] on span at bounding box center [136, 220] width 6 height 11
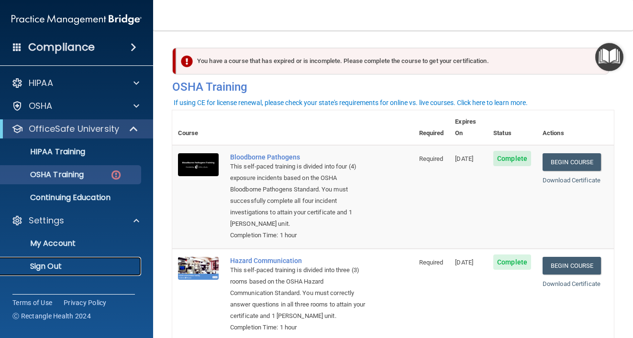
click at [70, 263] on p "Sign Out" at bounding box center [71, 267] width 131 height 10
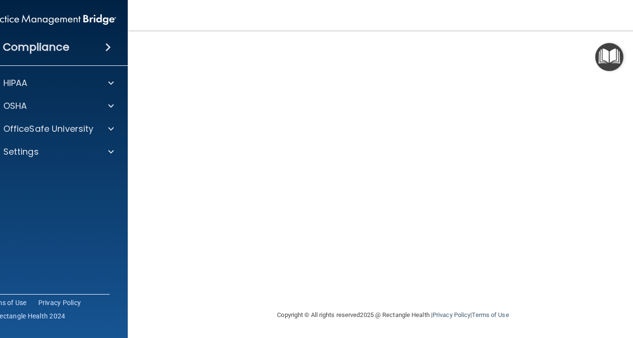
scroll to position [23, 0]
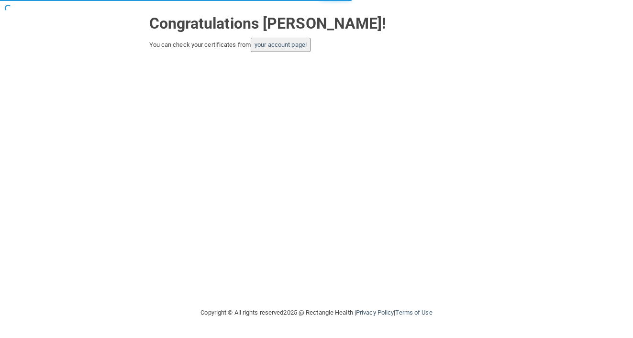
click at [295, 39] on button "your account page!" at bounding box center [281, 45] width 60 height 14
click at [290, 44] on link "your account page!" at bounding box center [280, 44] width 52 height 7
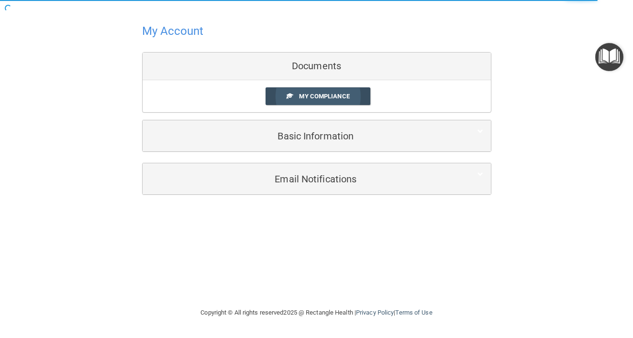
click at [316, 90] on link "My Compliance" at bounding box center [317, 96] width 105 height 18
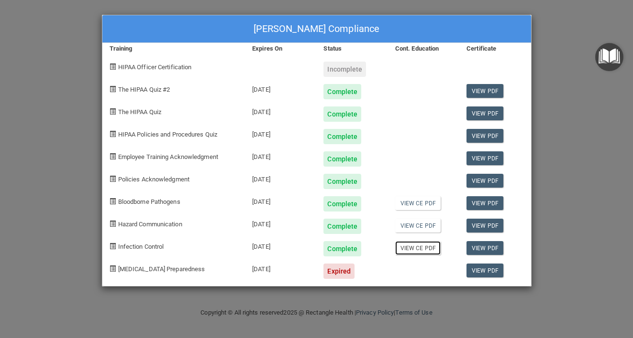
click at [421, 249] on link "View CE PDF" at bounding box center [417, 248] width 45 height 14
